Goal: Navigation & Orientation: Find specific page/section

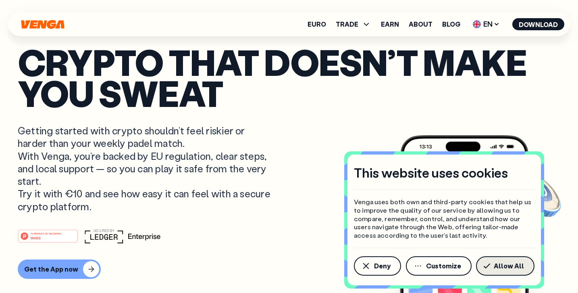
click at [496, 269] on span "Allow All" at bounding box center [509, 266] width 30 height 6
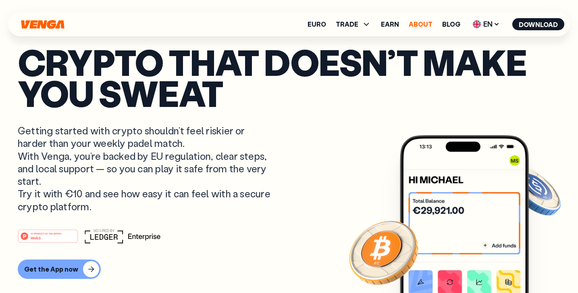
click at [411, 25] on link "About" at bounding box center [421, 24] width 24 height 6
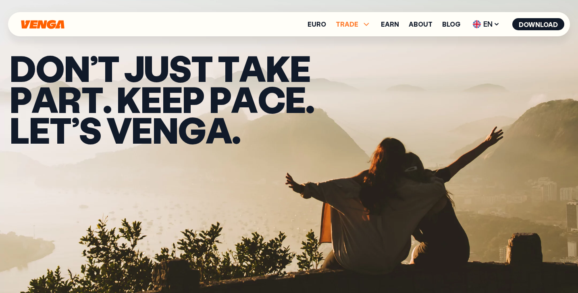
click at [346, 26] on span "TRADE" at bounding box center [347, 24] width 23 height 6
click at [325, 27] on link "Euro" at bounding box center [317, 24] width 19 height 6
